Goal: Find specific page/section: Find specific page/section

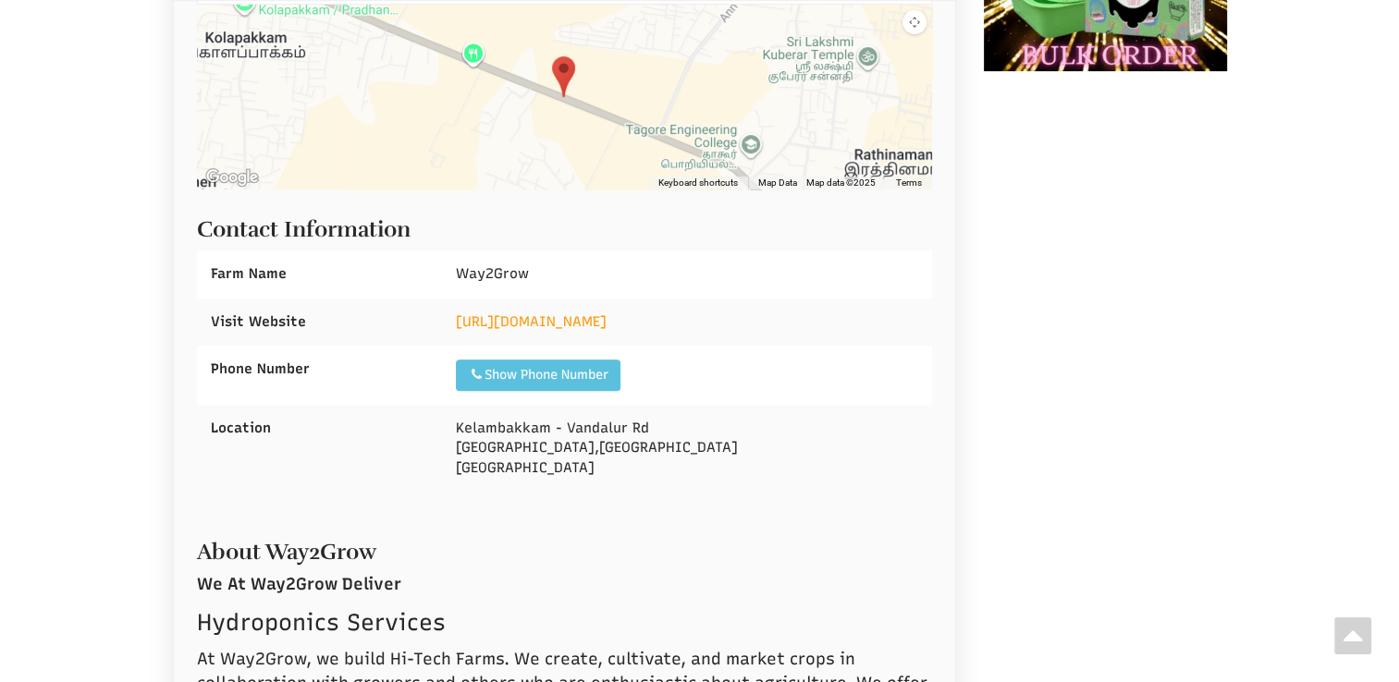
scroll to position [586, 0]
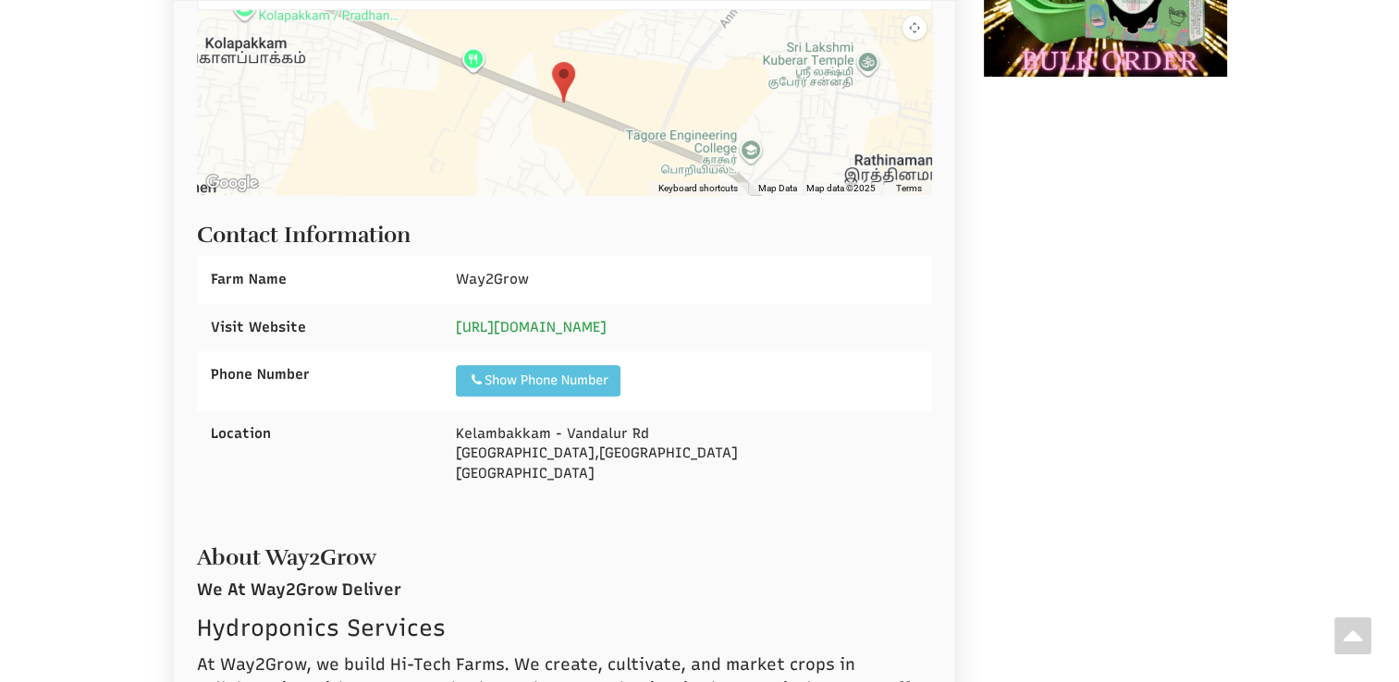
click at [570, 321] on link "[URL][DOMAIN_NAME]" at bounding box center [531, 327] width 151 height 17
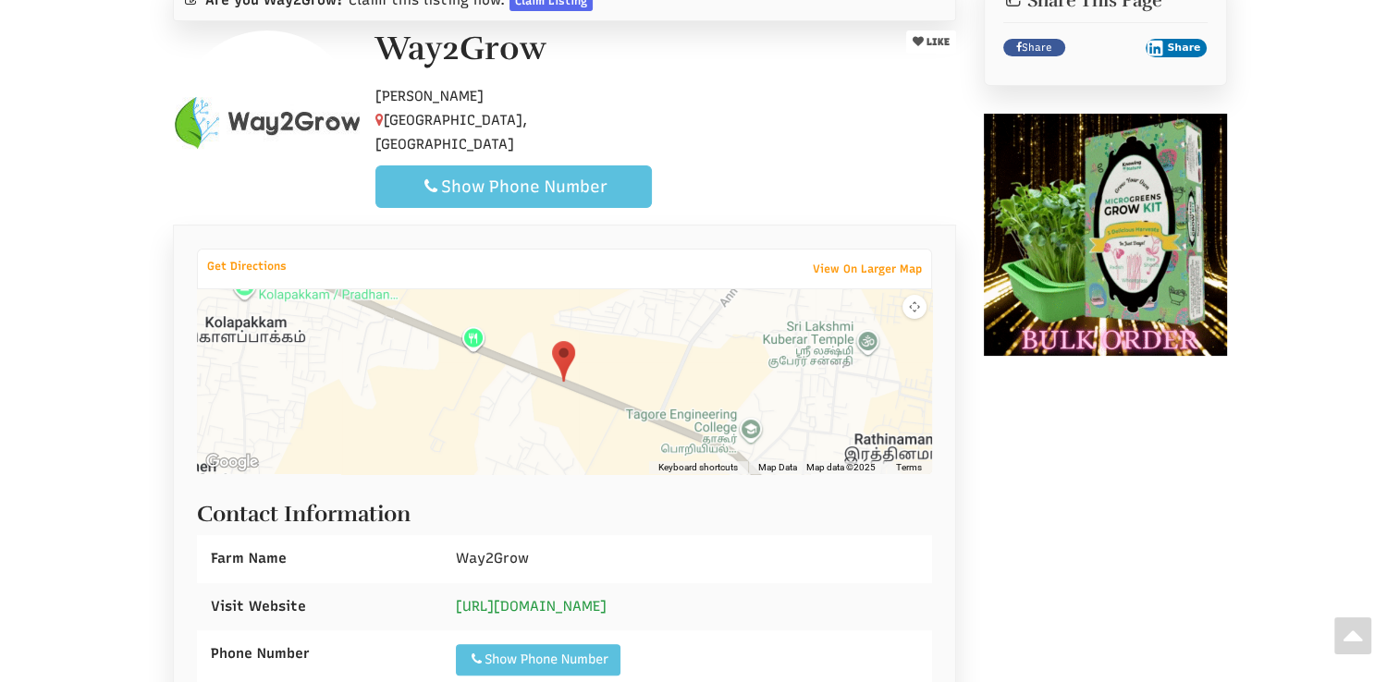
scroll to position [166, 0]
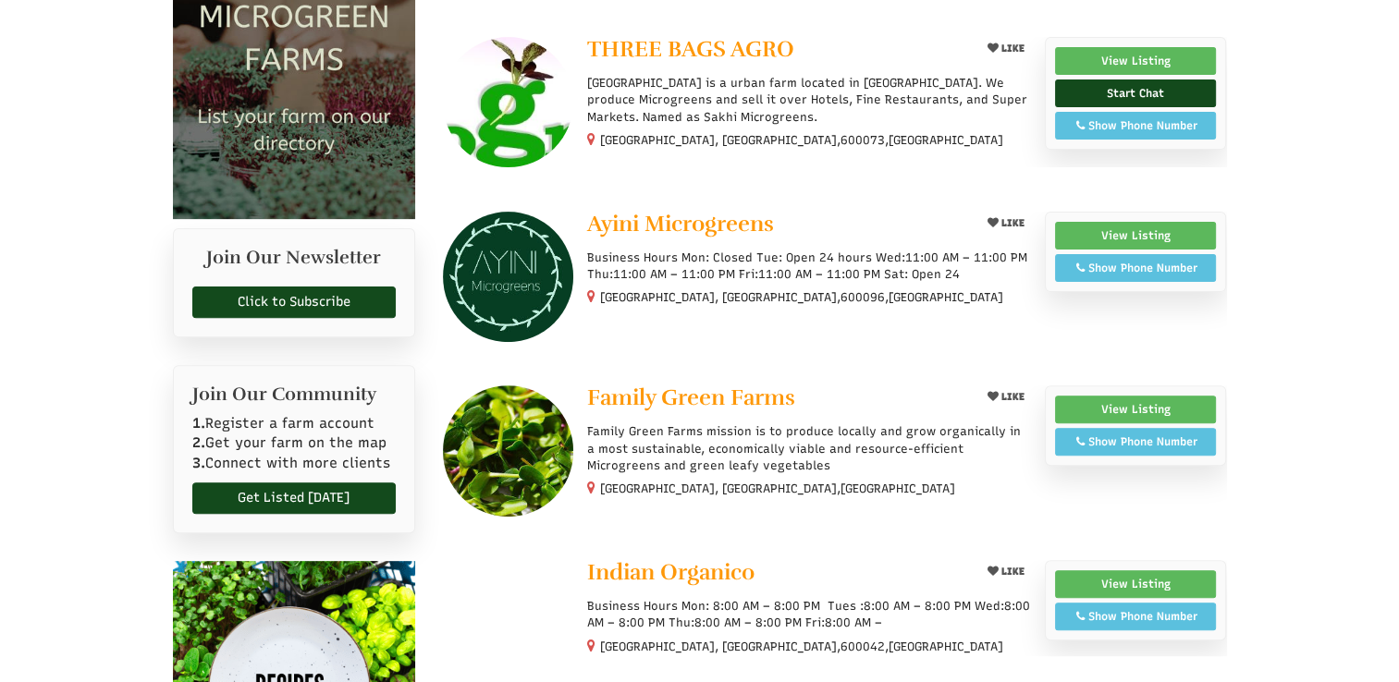
scroll to position [569, 0]
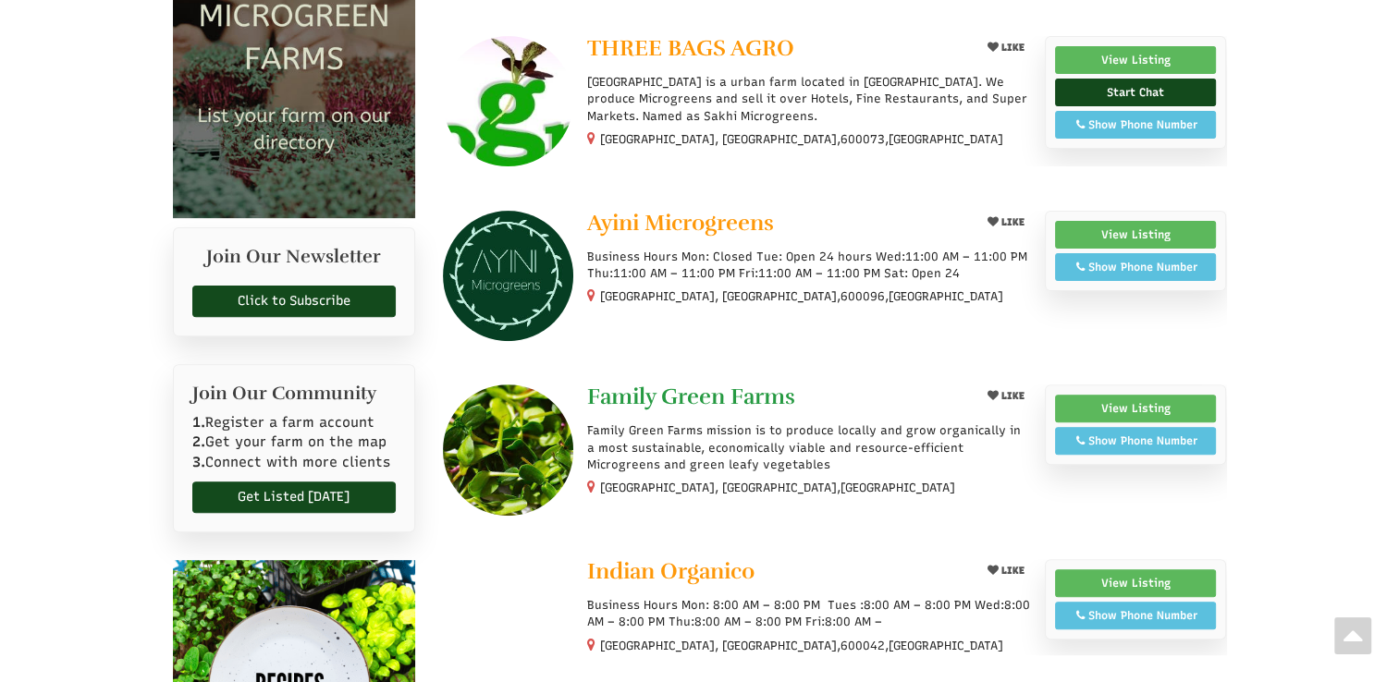
click at [725, 383] on span "Family Green Farms" at bounding box center [691, 397] width 208 height 28
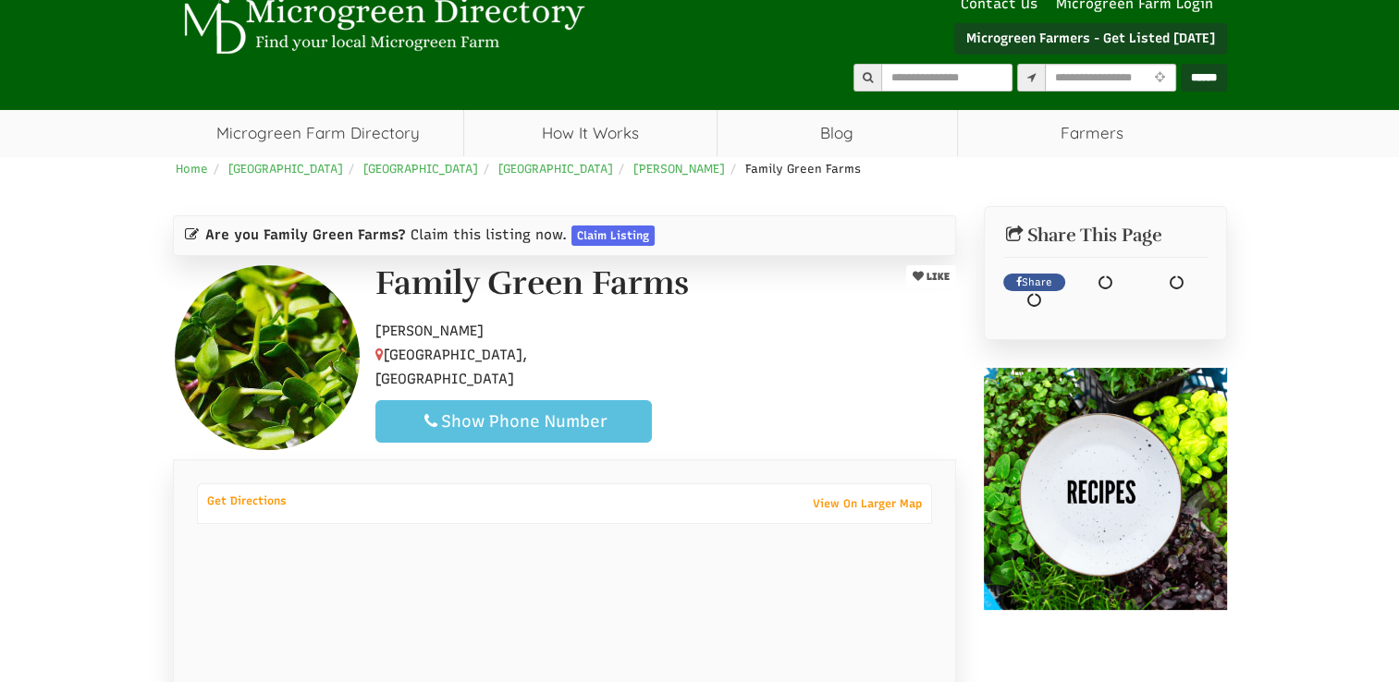
scroll to position [78, 0]
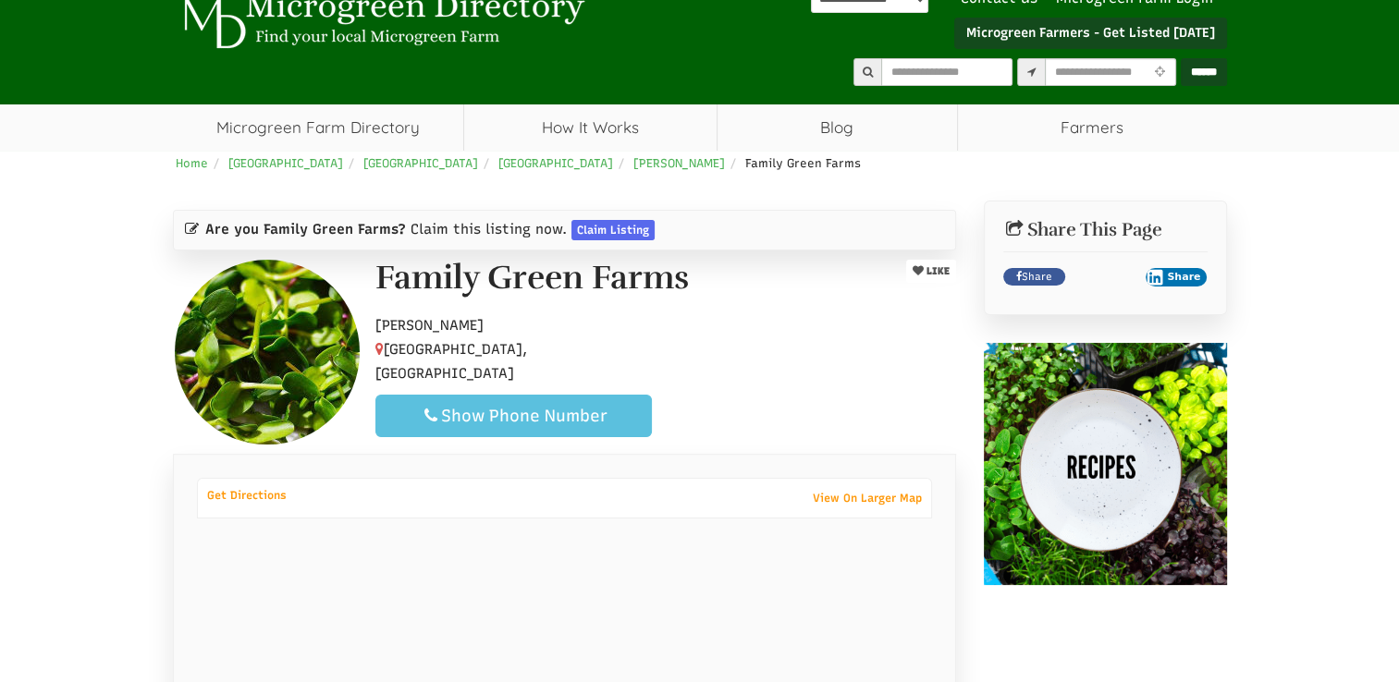
select select "Language Translate Widget"
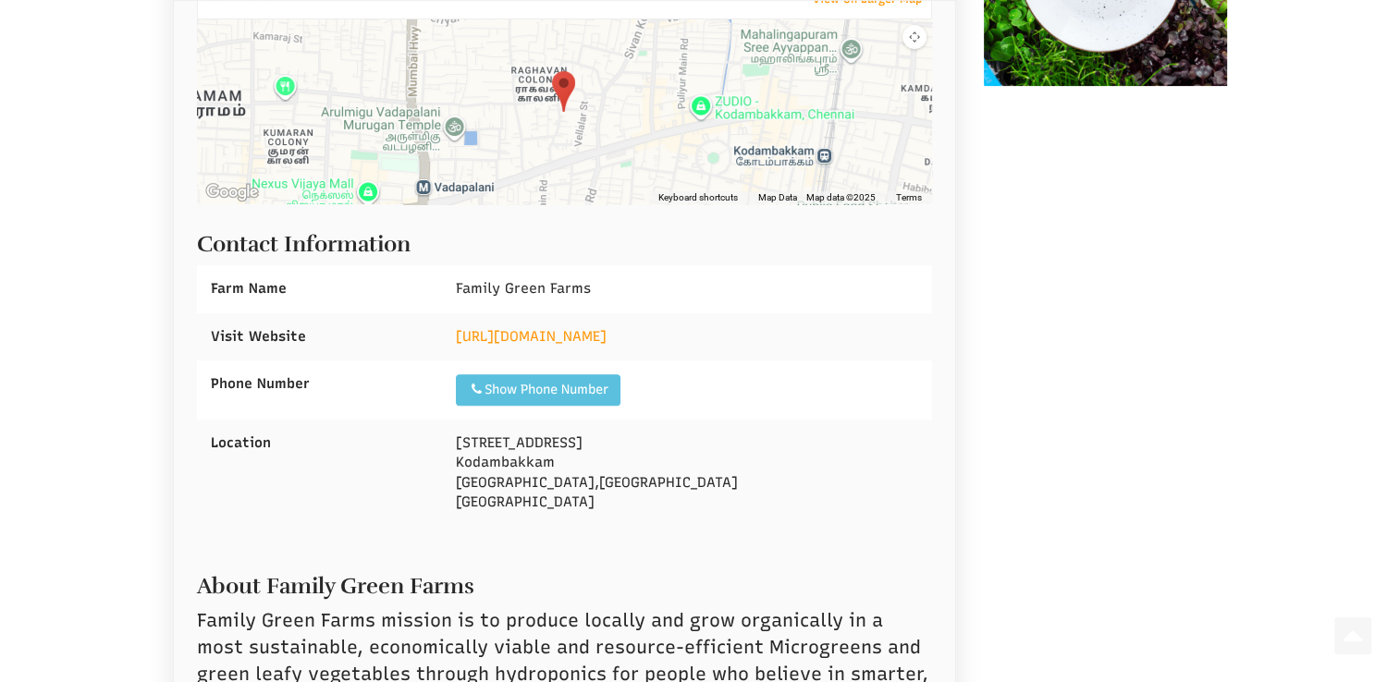
scroll to position [579, 0]
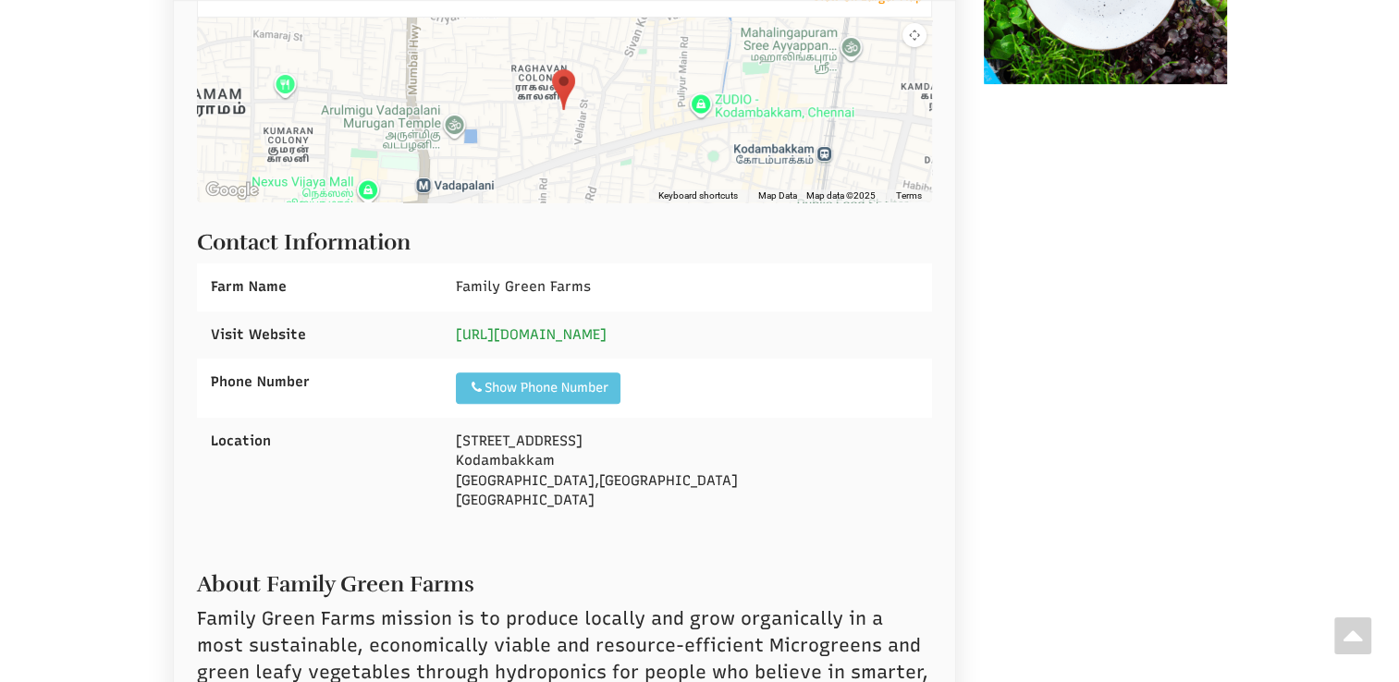
click at [606, 336] on link "https://family-green-farms-farm.business.site/" at bounding box center [531, 334] width 151 height 17
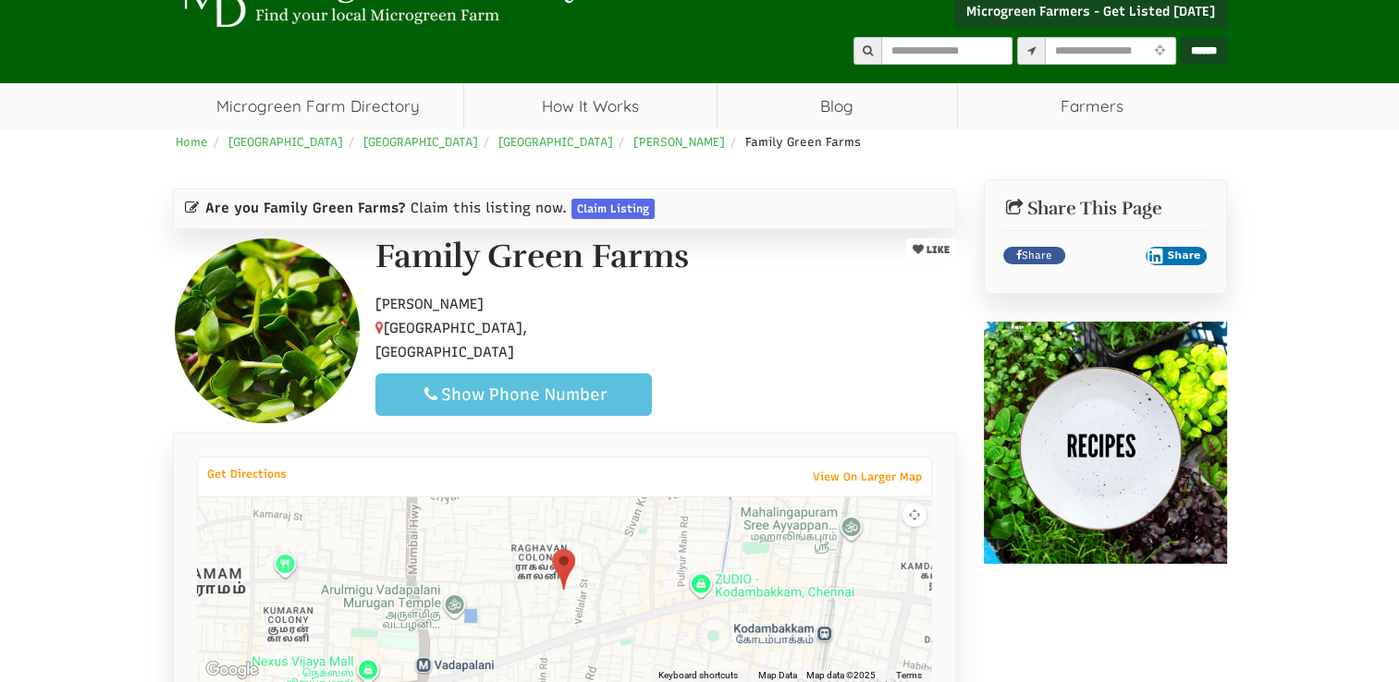
scroll to position [0, 0]
